Goal: Find specific page/section: Find specific page/section

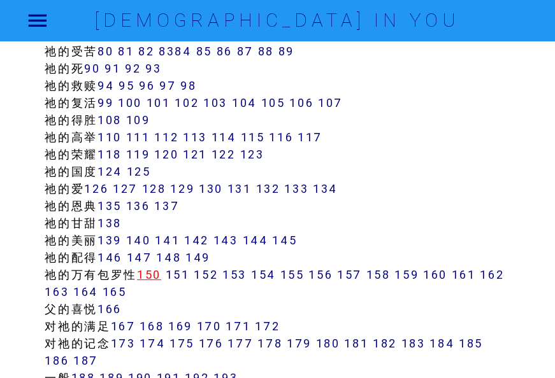
scroll to position [828, 0]
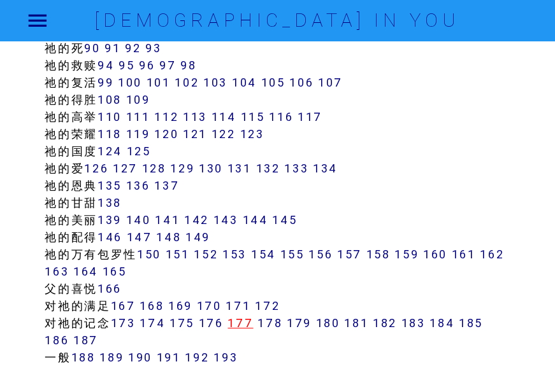
click at [243, 321] on link "177" at bounding box center [239, 323] width 25 height 15
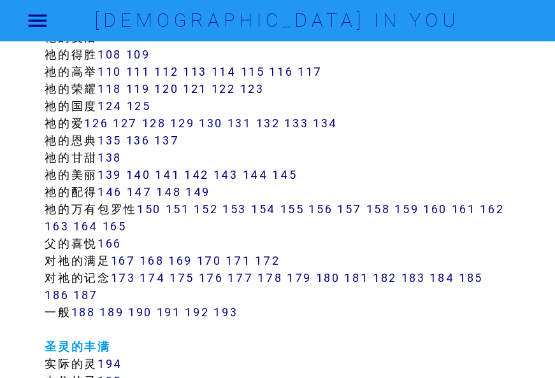
scroll to position [955, 0]
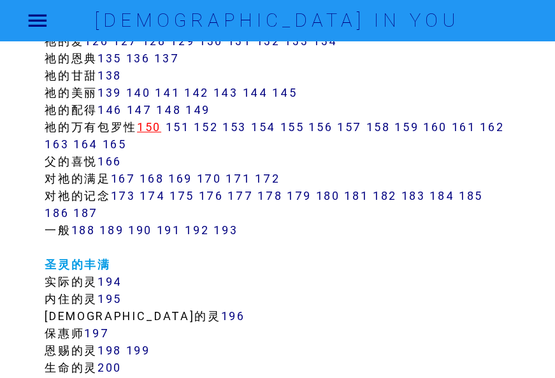
click at [155, 124] on link "150" at bounding box center [149, 127] width 24 height 15
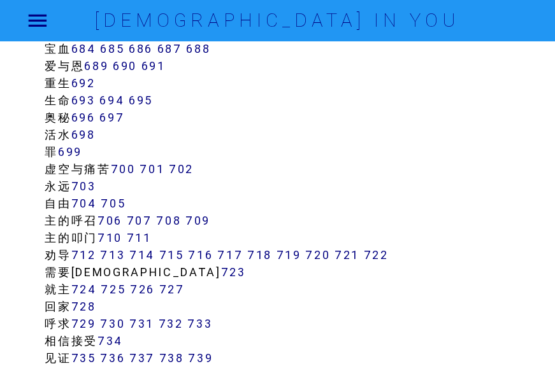
scroll to position [6242, 0]
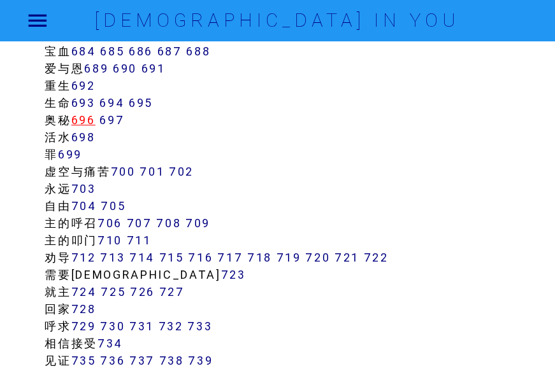
click at [85, 118] on link "696" at bounding box center [83, 120] width 24 height 15
click at [122, 118] on link "697" at bounding box center [111, 120] width 25 height 15
click at [122, 114] on link "697" at bounding box center [111, 120] width 25 height 15
click at [85, 120] on link "696" at bounding box center [83, 120] width 24 height 15
click at [122, 122] on link "697" at bounding box center [111, 120] width 25 height 15
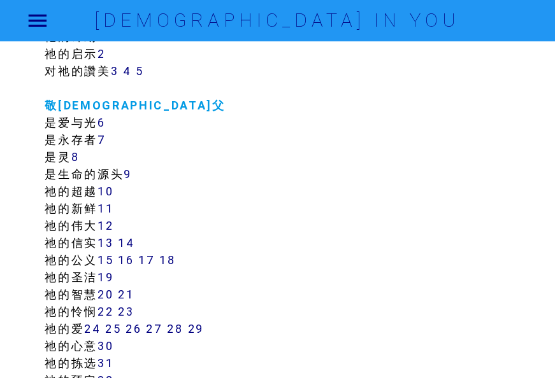
scroll to position [0, 0]
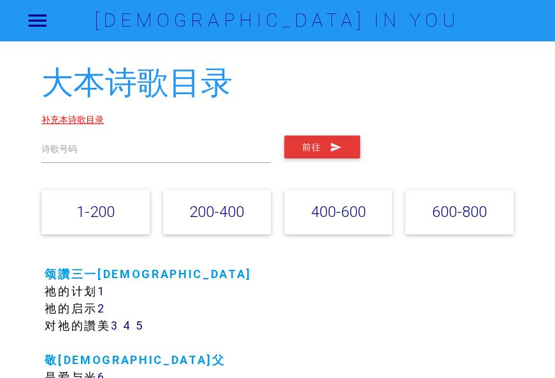
click at [62, 121] on link "补充本诗歌目录" at bounding box center [72, 119] width 62 height 11
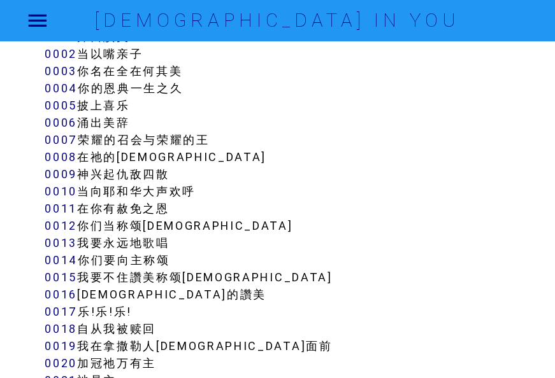
scroll to position [64, 0]
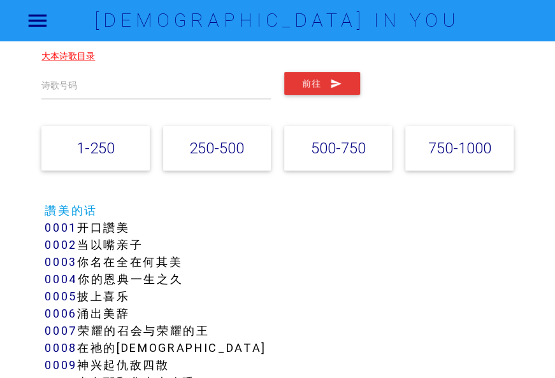
click at [51, 61] on link "大本诗歌目录" at bounding box center [68, 55] width 54 height 11
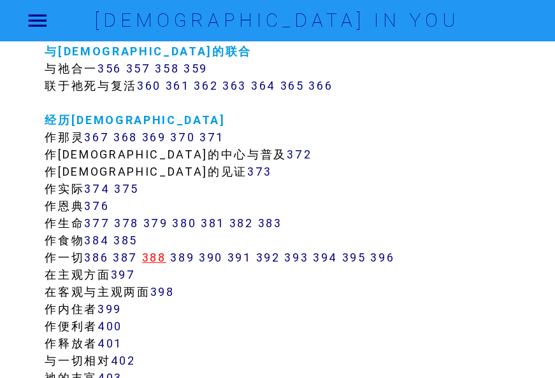
scroll to position [2548, 0]
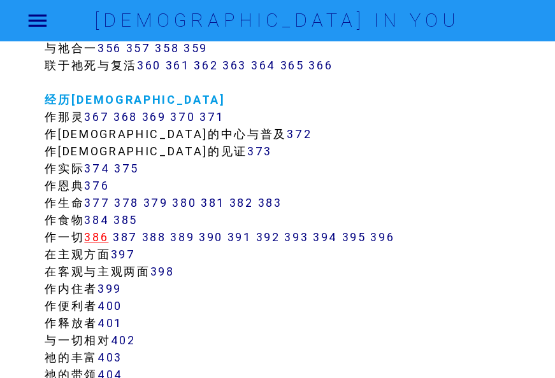
click at [102, 237] on link "386" at bounding box center [96, 237] width 24 height 15
click at [132, 234] on link "387" at bounding box center [125, 237] width 25 height 15
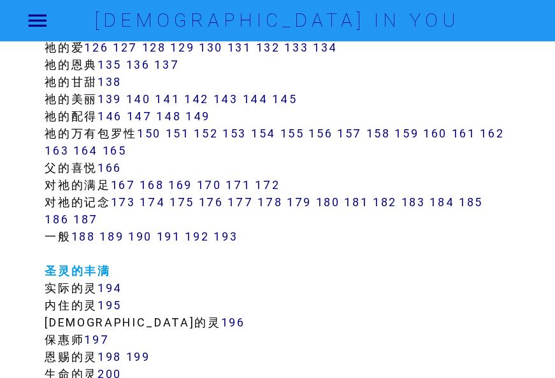
scroll to position [977, 0]
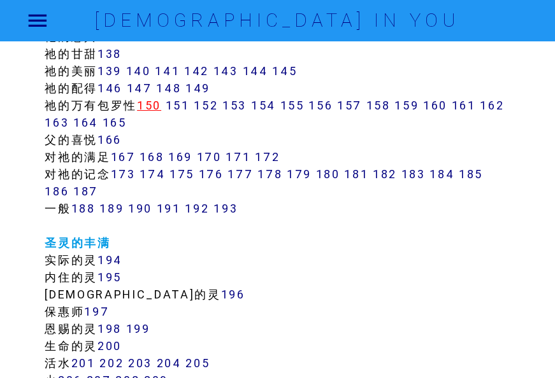
click at [152, 103] on link "150" at bounding box center [149, 105] width 24 height 15
click at [182, 101] on link "151" at bounding box center [178, 105] width 24 height 15
click at [210, 102] on link "152" at bounding box center [206, 105] width 24 height 15
click at [247, 104] on link "153" at bounding box center [234, 105] width 24 height 15
click at [275, 104] on link "154" at bounding box center [263, 105] width 25 height 15
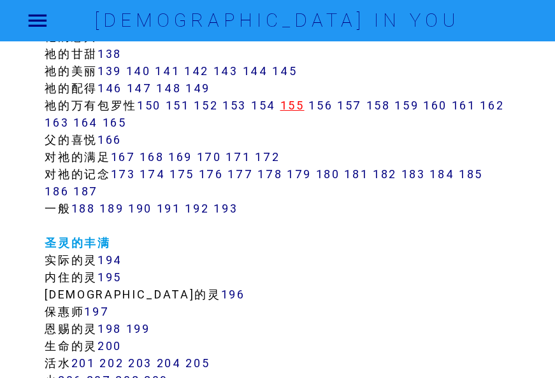
click at [298, 105] on link "155" at bounding box center [292, 105] width 24 height 15
click at [331, 103] on link "156" at bounding box center [320, 105] width 24 height 15
click at [362, 106] on link "157" at bounding box center [349, 105] width 25 height 15
click at [292, 104] on link "155" at bounding box center [292, 105] width 24 height 15
click at [329, 104] on link "156" at bounding box center [320, 105] width 24 height 15
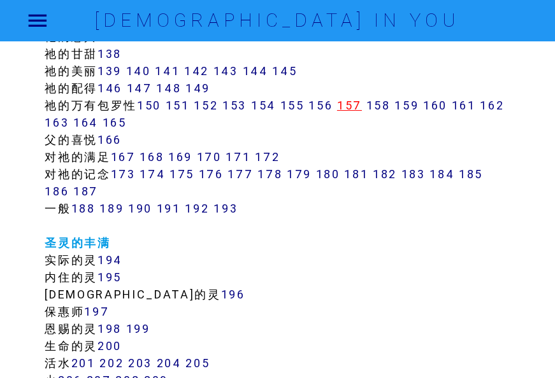
click at [352, 101] on link "157" at bounding box center [349, 105] width 25 height 15
click at [389, 106] on link "158" at bounding box center [378, 105] width 24 height 15
click at [417, 107] on link "159" at bounding box center [406, 105] width 24 height 15
click at [418, 102] on link "159" at bounding box center [406, 105] width 24 height 15
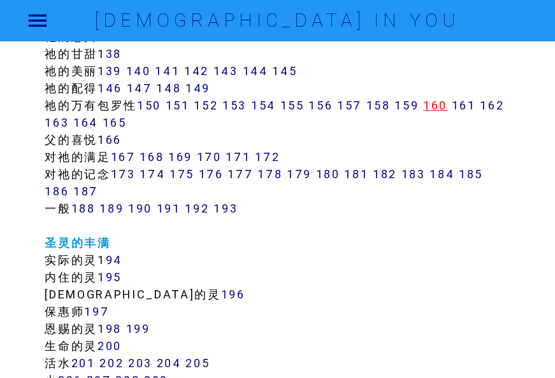
click at [447, 105] on link "160" at bounding box center [435, 105] width 24 height 15
click at [480, 113] on link "162" at bounding box center [492, 105] width 24 height 15
click at [69, 121] on link "163" at bounding box center [57, 122] width 24 height 15
click at [98, 122] on link "164" at bounding box center [85, 122] width 25 height 15
click at [127, 120] on link "165" at bounding box center [115, 122] width 24 height 15
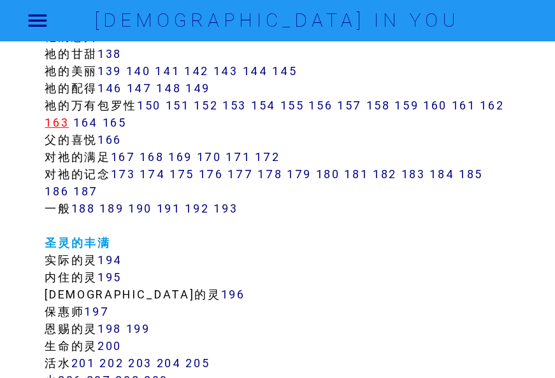
click at [69, 121] on link "163" at bounding box center [57, 122] width 24 height 15
click at [127, 155] on link "167" at bounding box center [123, 157] width 25 height 15
click at [69, 120] on link "163" at bounding box center [57, 122] width 24 height 15
